Goal: Task Accomplishment & Management: Use online tool/utility

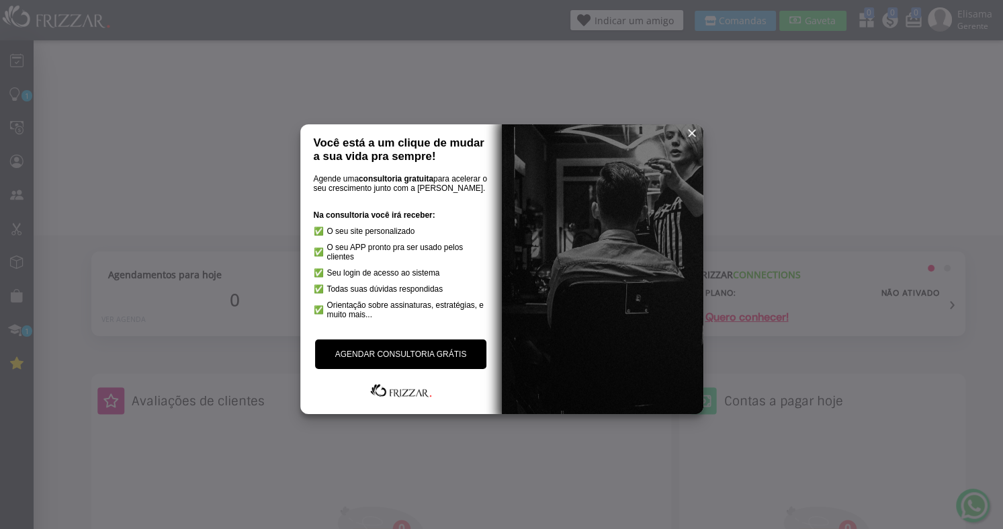
click at [689, 131] on span "reset" at bounding box center [691, 132] width 13 height 13
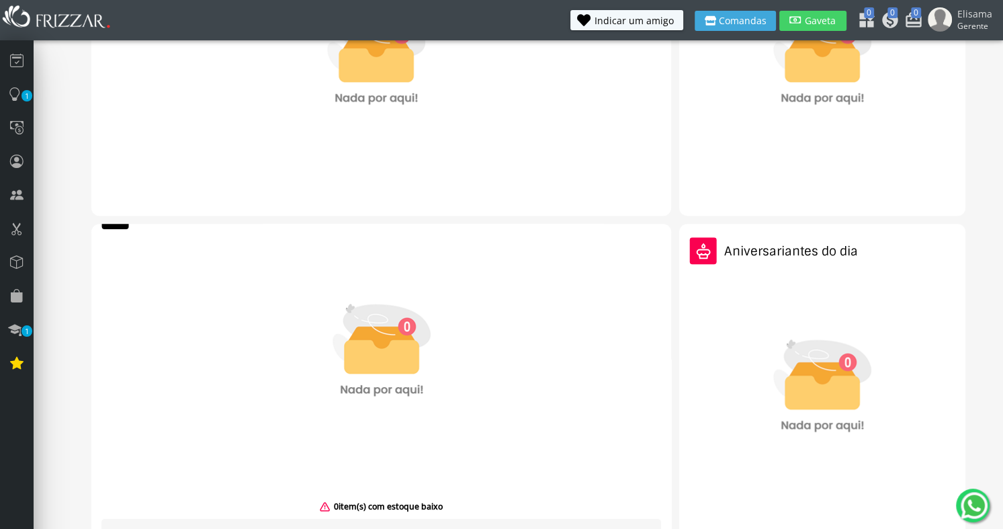
scroll to position [497, 0]
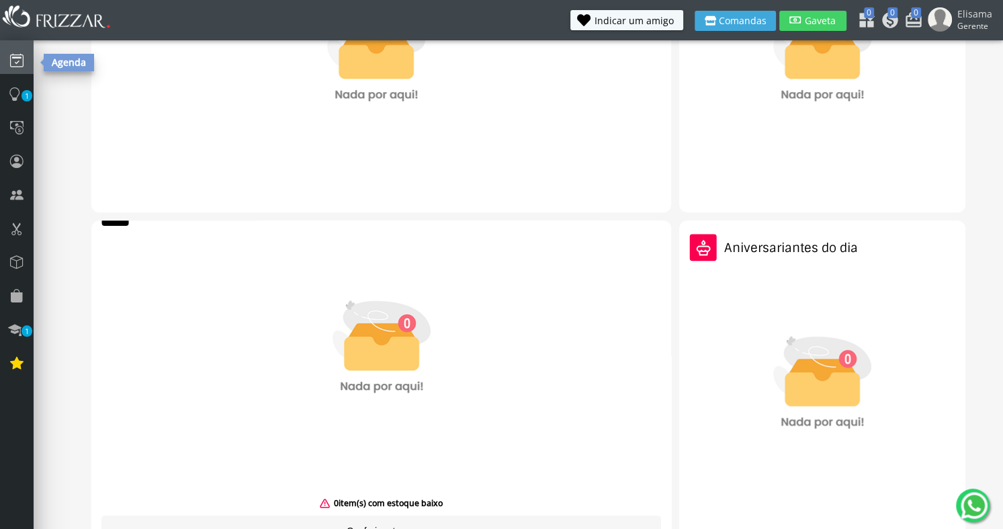
click at [12, 53] on icon at bounding box center [16, 60] width 13 height 18
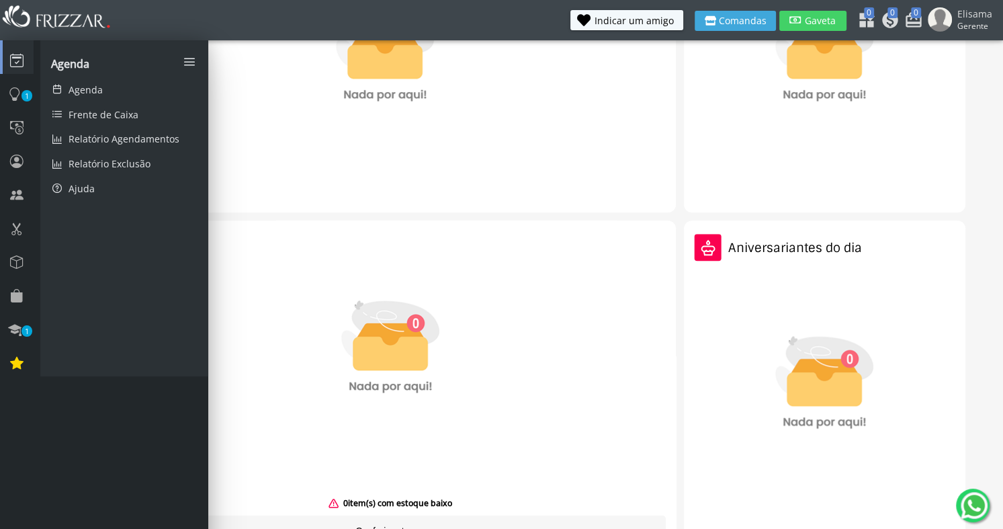
click at [227, 170] on div at bounding box center [385, 69] width 548 height 271
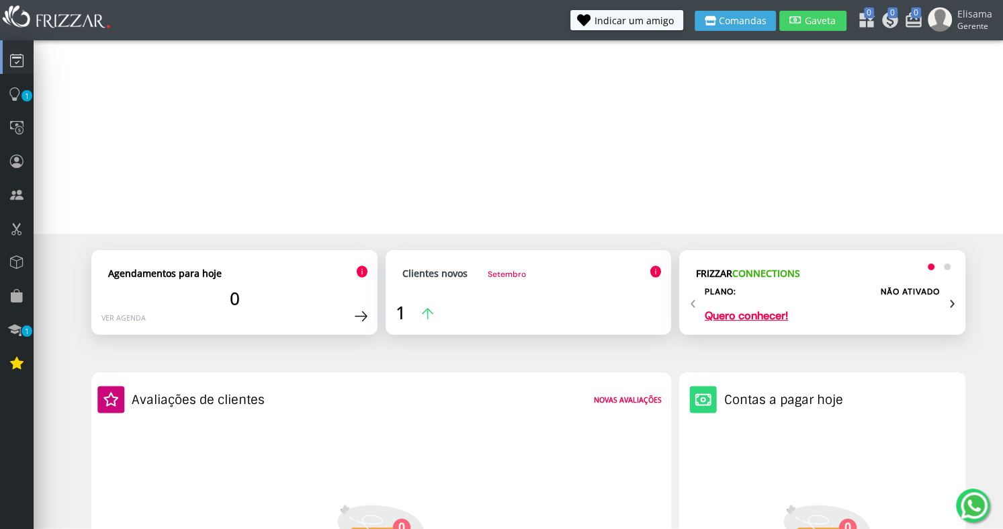
scroll to position [0, 0]
click at [803, 17] on button "Gaveta" at bounding box center [812, 21] width 67 height 20
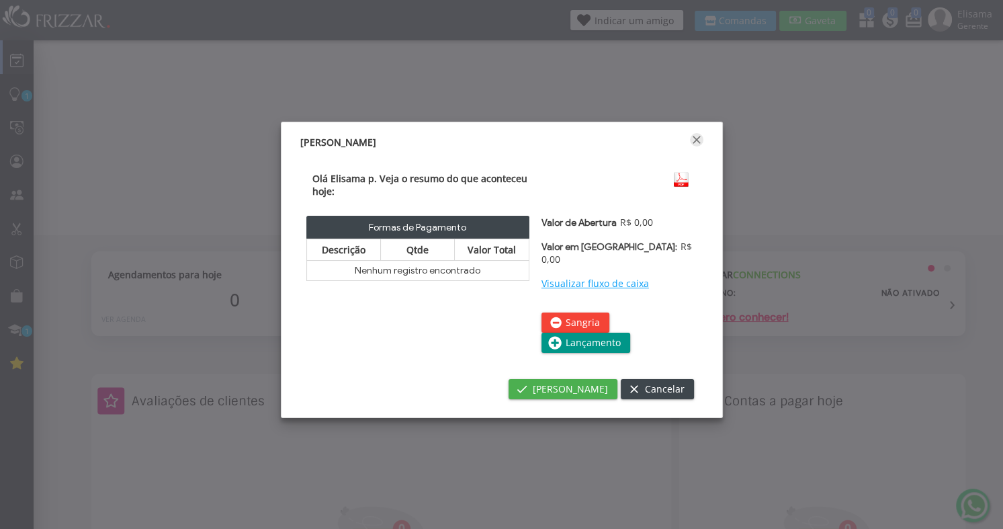
click at [697, 136] on span "Fechar" at bounding box center [696, 139] width 13 height 13
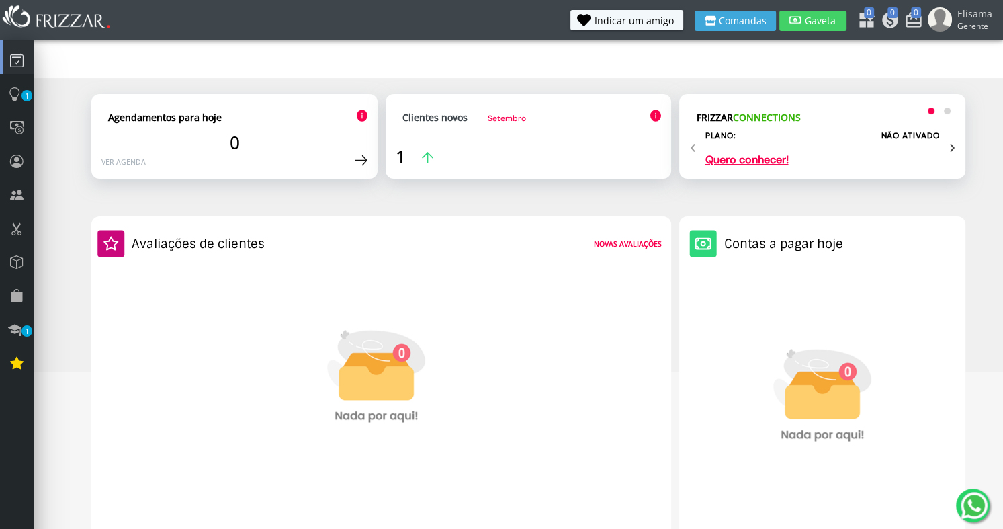
scroll to position [19, 0]
click at [443, 149] on div "1" at bounding box center [529, 156] width 266 height 24
click at [653, 114] on img at bounding box center [654, 115] width 11 height 13
